Goal: Ask a question

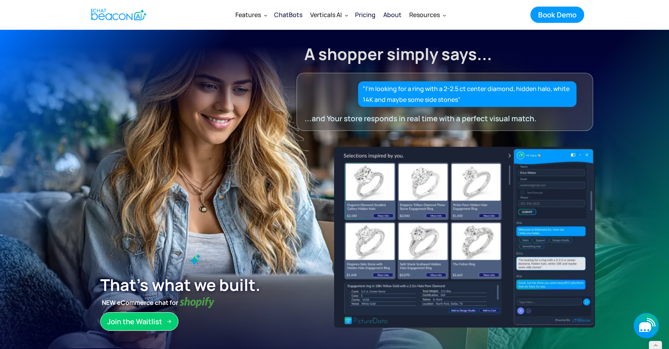
click at [650, 327] on icon "button" at bounding box center [645, 327] width 12 height 10
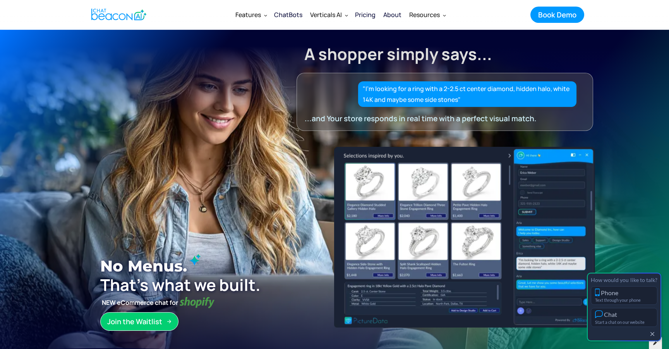
click at [654, 344] on icon at bounding box center [655, 341] width 5 height 5
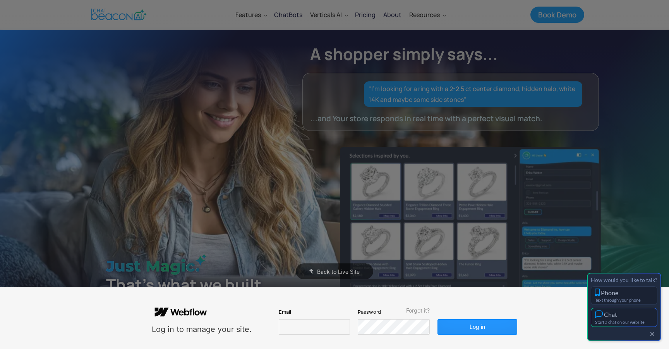
click at [608, 313] on div "Chat" at bounding box center [610, 313] width 13 height 7
